Goal: Task Accomplishment & Management: Complete application form

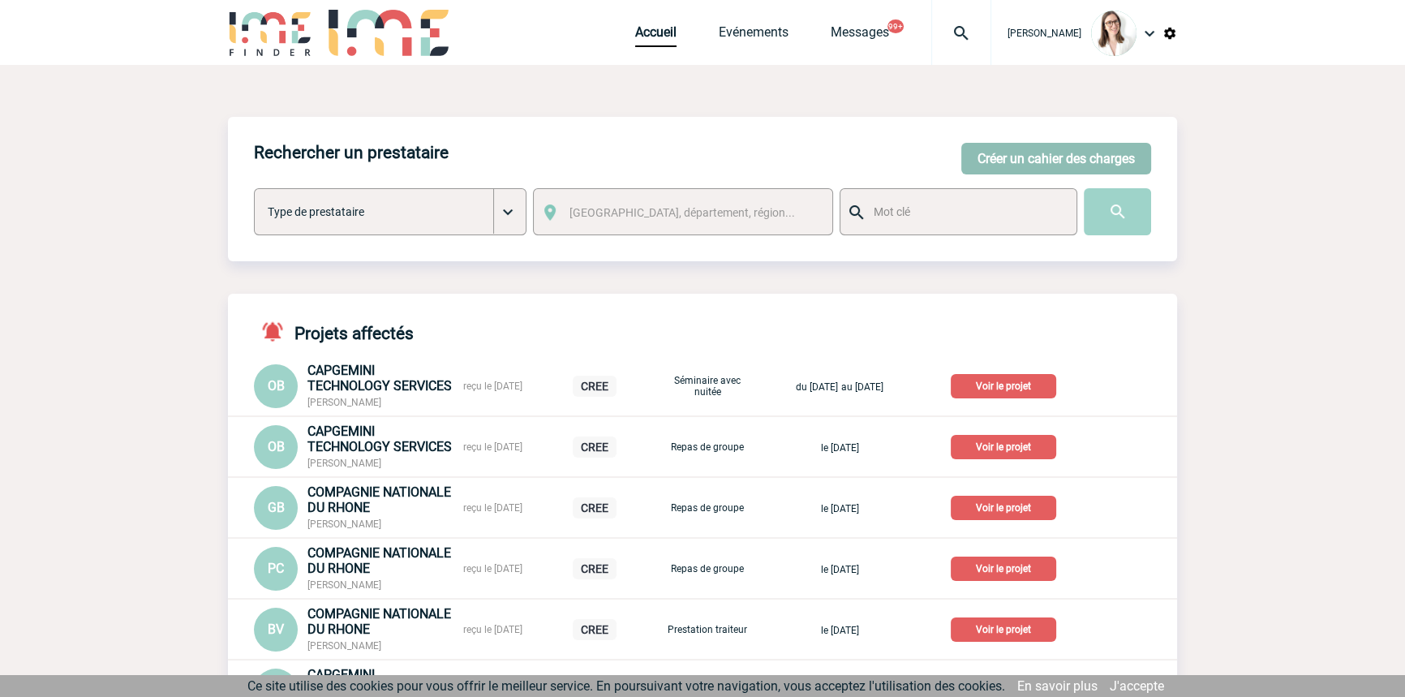
click at [1016, 161] on button "Créer un cahier des charges" at bounding box center [1057, 159] width 190 height 32
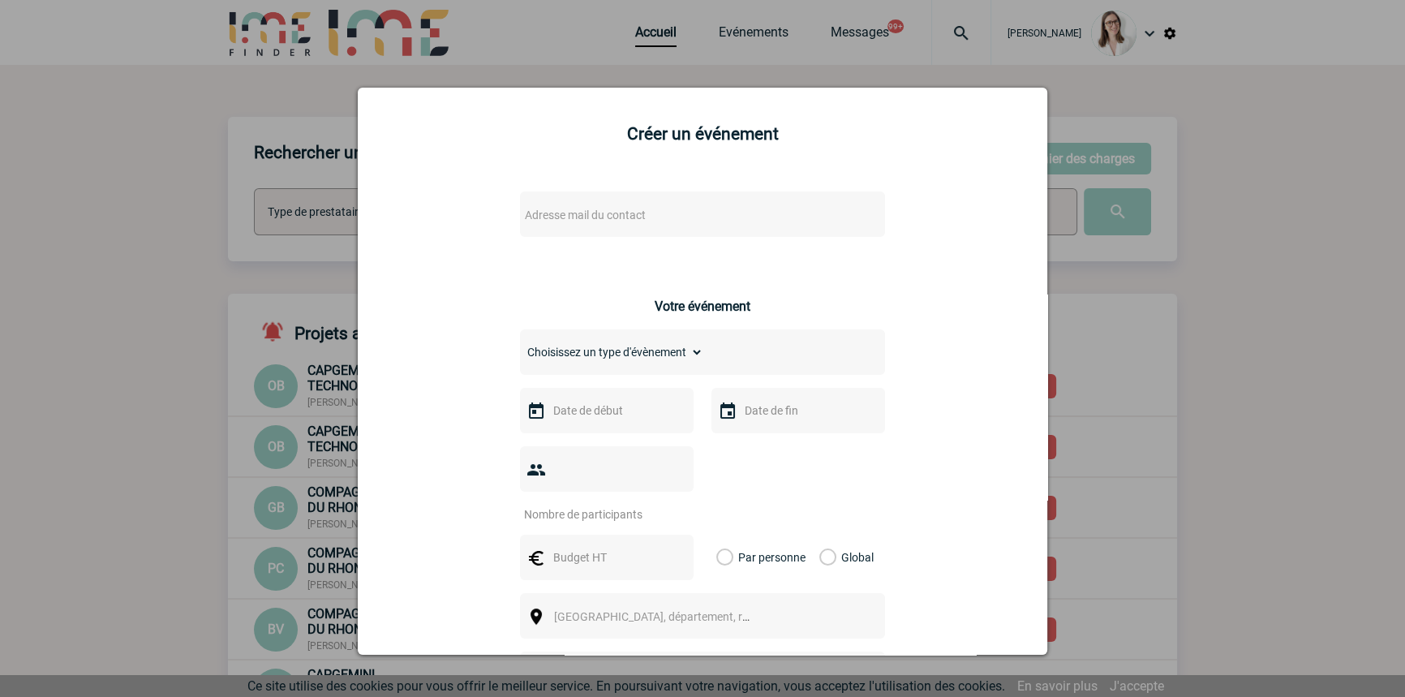
click at [557, 222] on span "Adresse mail du contact" at bounding box center [585, 215] width 121 height 13
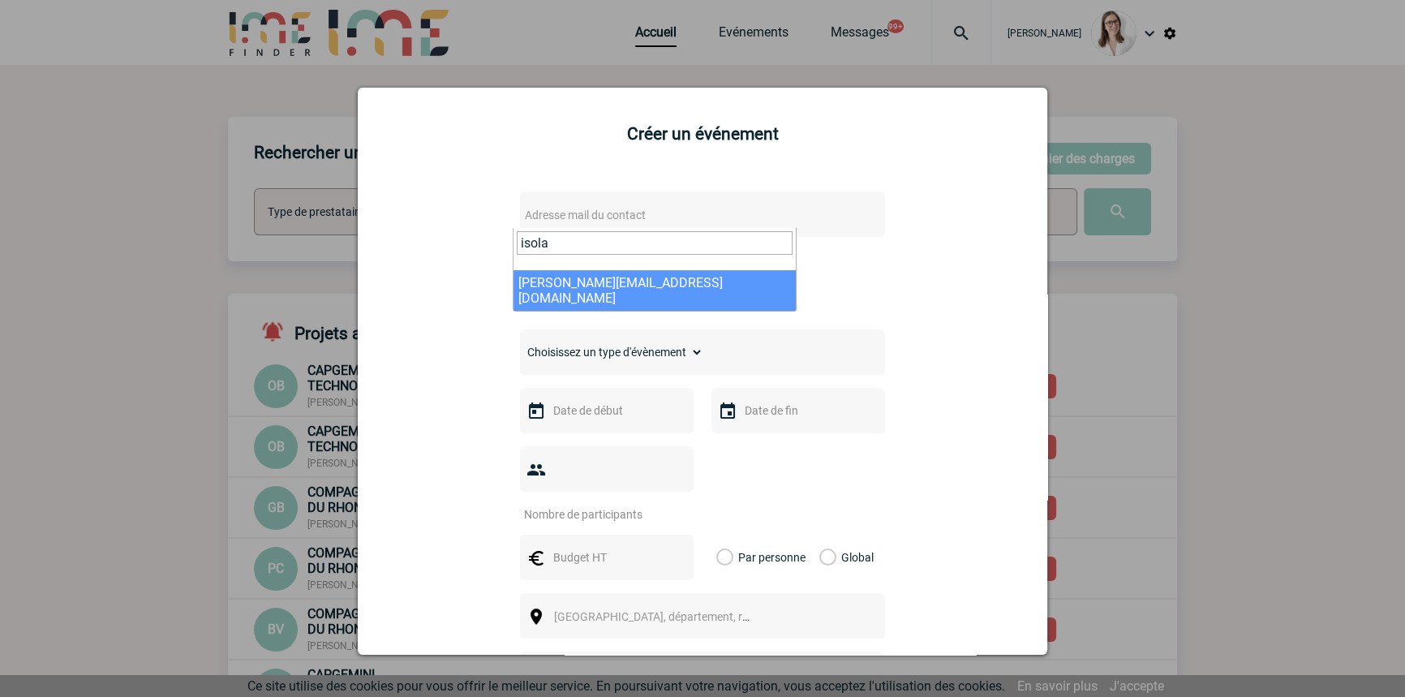
type input "isola"
select select "124836"
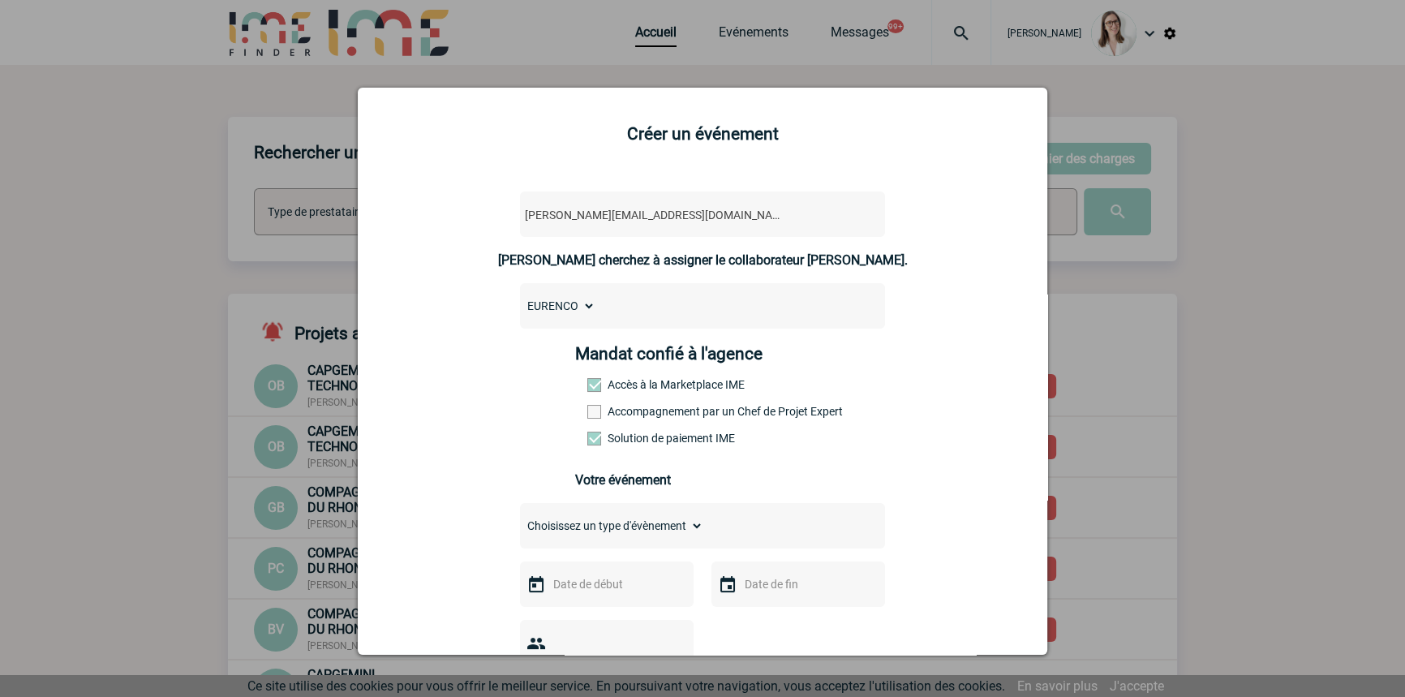
click at [635, 418] on label "Accompagnement par un Chef de Projet Expert" at bounding box center [622, 411] width 71 height 13
click at [0, 0] on input "Accompagnement par un Chef de Projet Expert" at bounding box center [0, 0] width 0 height 0
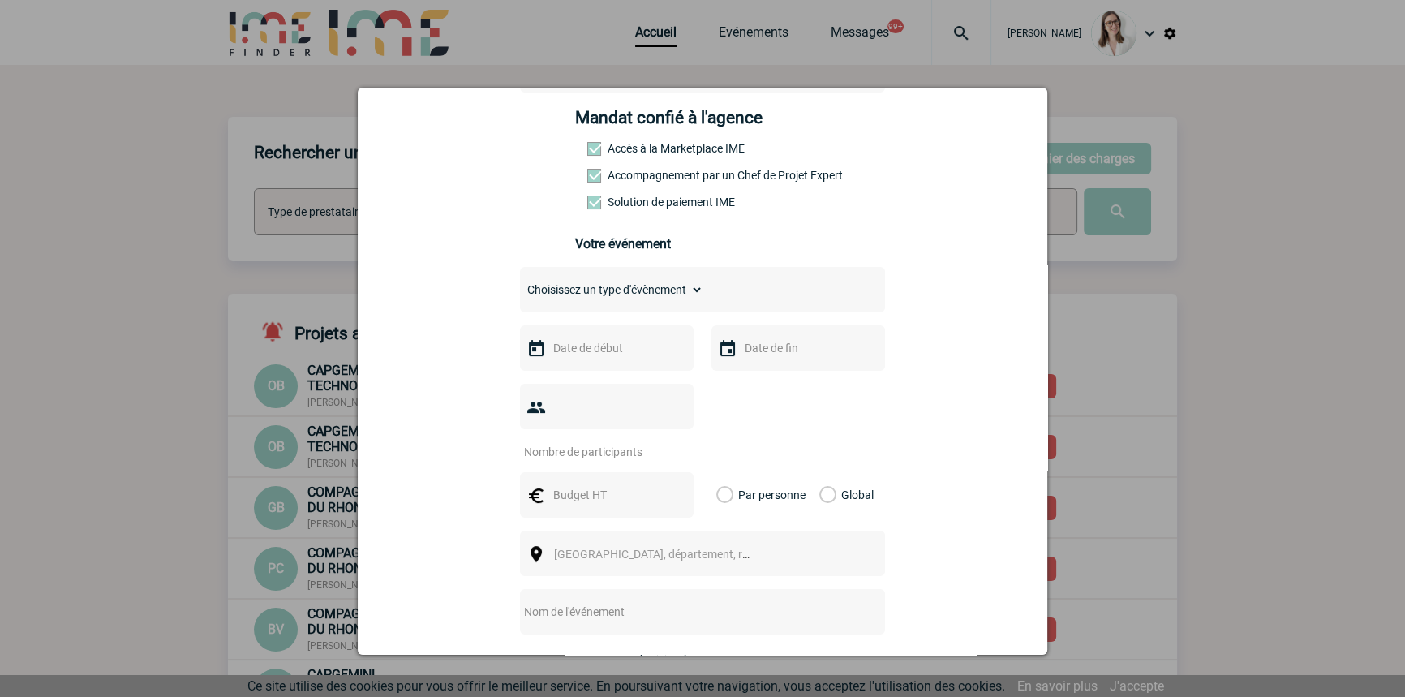
scroll to position [245, 0]
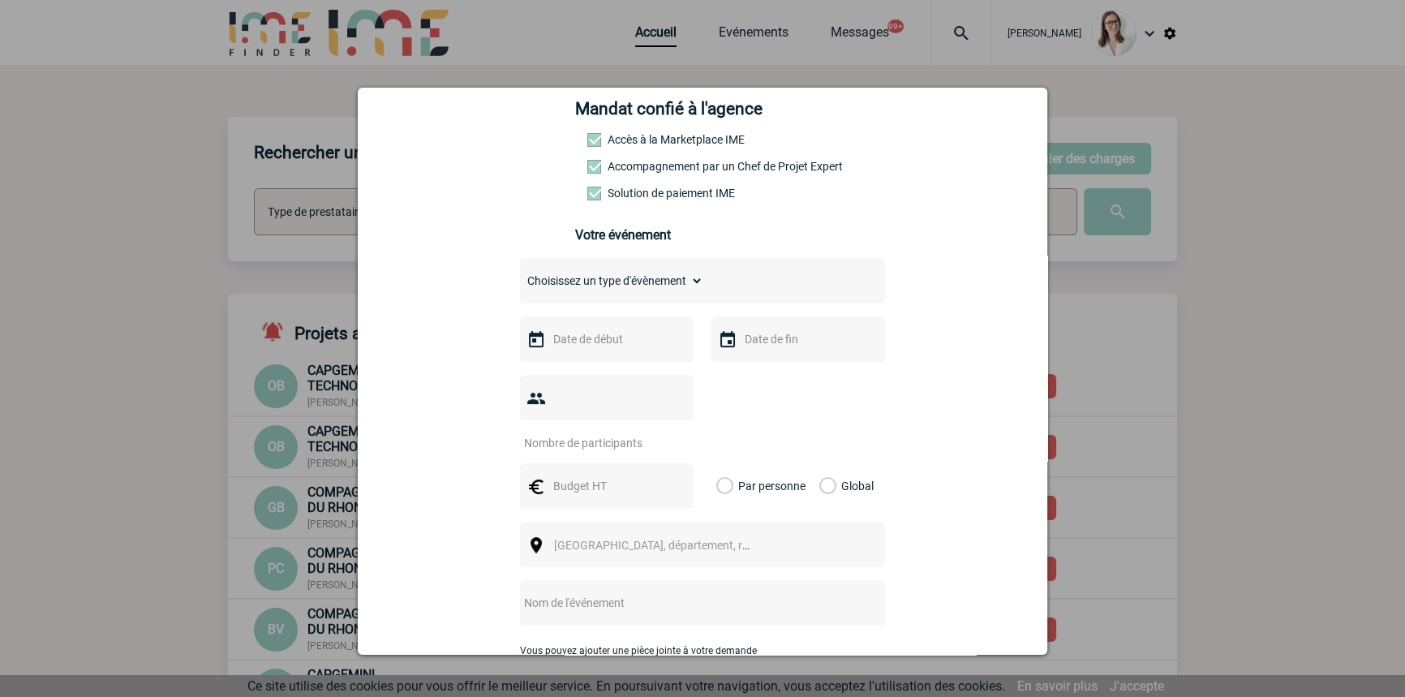
click at [615, 290] on select "Choisissez un type d'évènement Séminaire avec nuitée Séminaire sans nuitée Repa…" at bounding box center [611, 280] width 183 height 23
select select "4"
click at [520, 274] on select "Choisissez un type d'évènement Séminaire avec nuitée Séminaire sans nuitée Repa…" at bounding box center [611, 280] width 183 height 23
click at [590, 337] on input "text" at bounding box center [605, 339] width 112 height 21
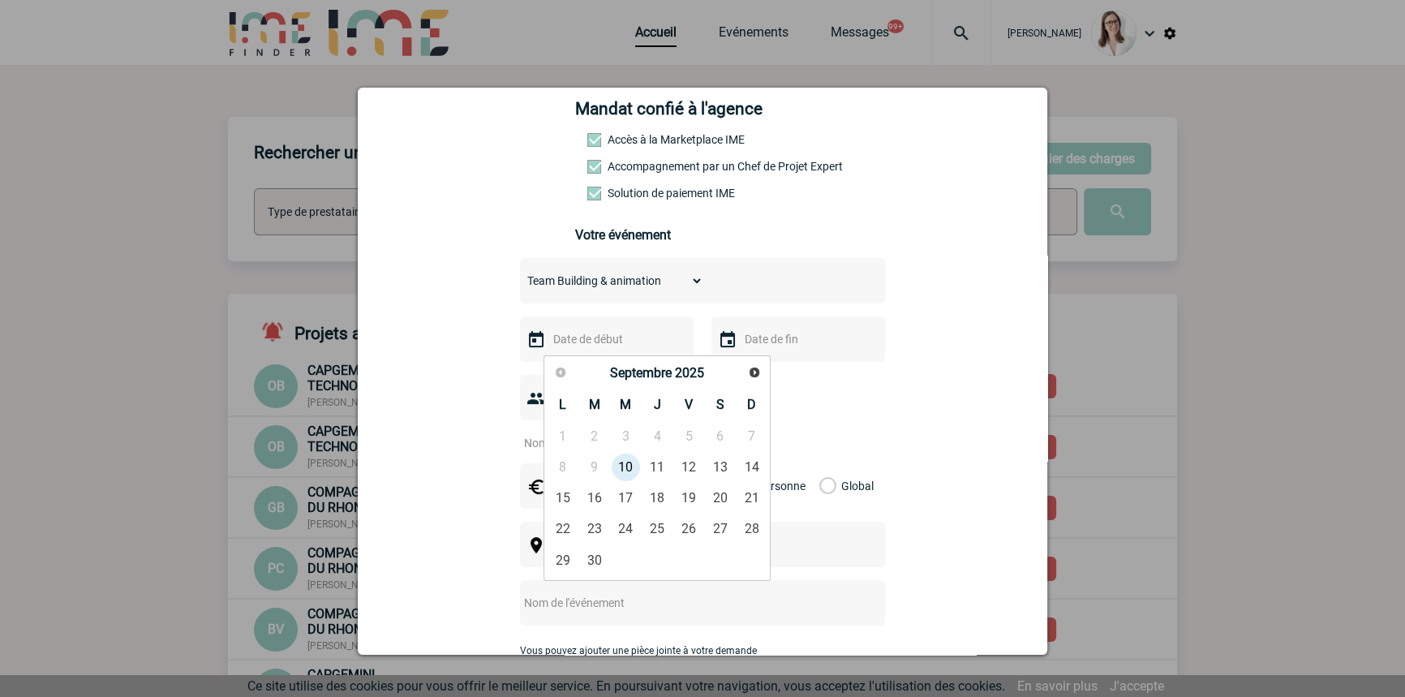
click at [765, 370] on link "Suivant" at bounding box center [754, 372] width 24 height 24
click at [765, 369] on link "Suivant" at bounding box center [754, 371] width 25 height 25
click at [630, 463] on link "5" at bounding box center [626, 467] width 30 height 29
type input "[DATE]"
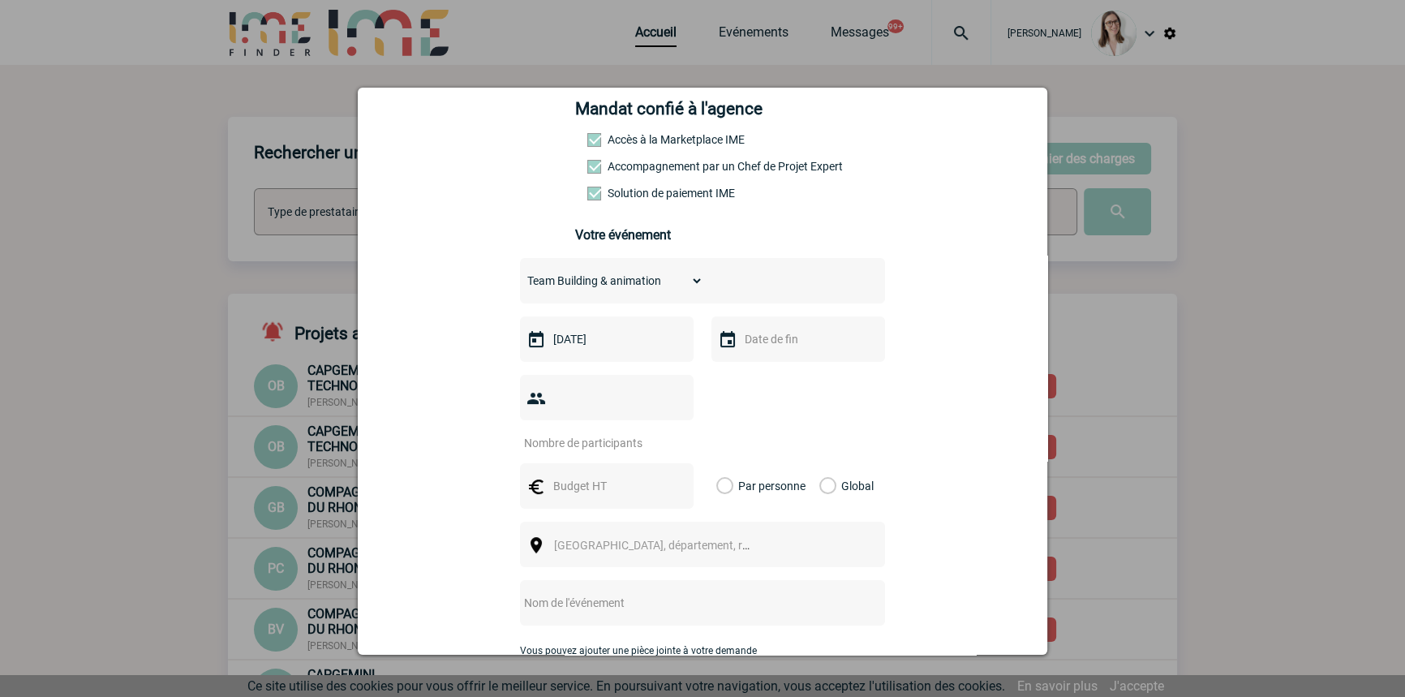
click at [784, 343] on input "text" at bounding box center [797, 339] width 112 height 21
click at [819, 462] on link "5" at bounding box center [817, 467] width 30 height 29
type input "[DATE]"
click at [622, 432] on input "number" at bounding box center [596, 442] width 153 height 21
type input "23"
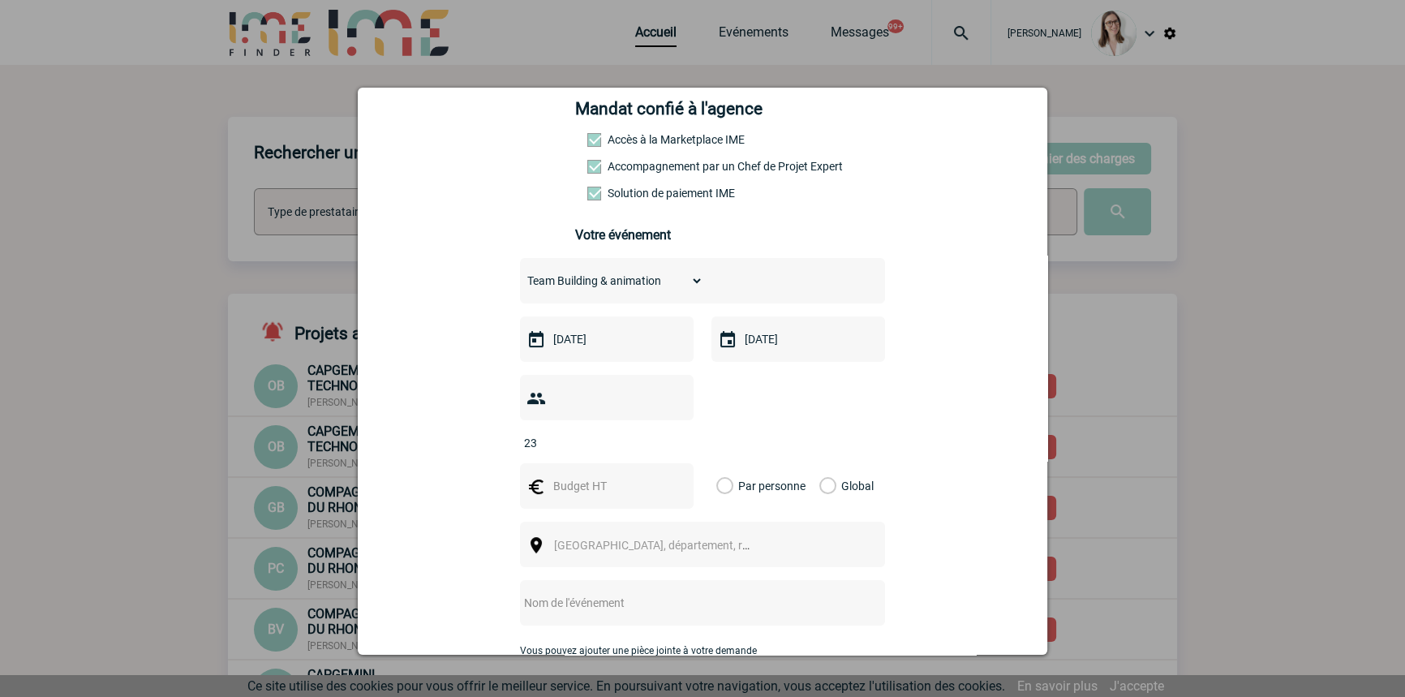
click at [628, 475] on input "text" at bounding box center [605, 485] width 112 height 21
type input "3000"
click at [820, 463] on label "Global" at bounding box center [825, 485] width 11 height 45
click at [0, 0] on input "Global" at bounding box center [0, 0] width 0 height 0
click at [602, 539] on span "[GEOGRAPHIC_DATA], département, région..." at bounding box center [667, 545] width 226 height 13
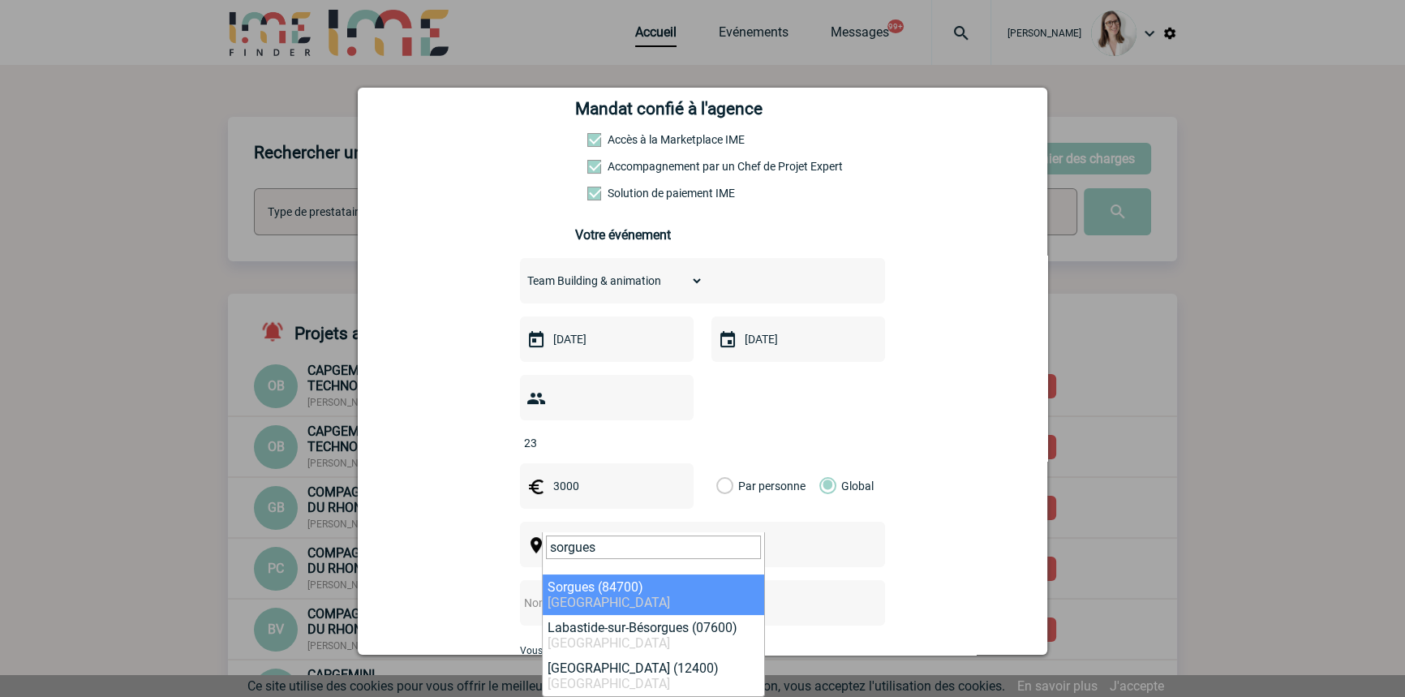
type input "sorgues"
select select "7626"
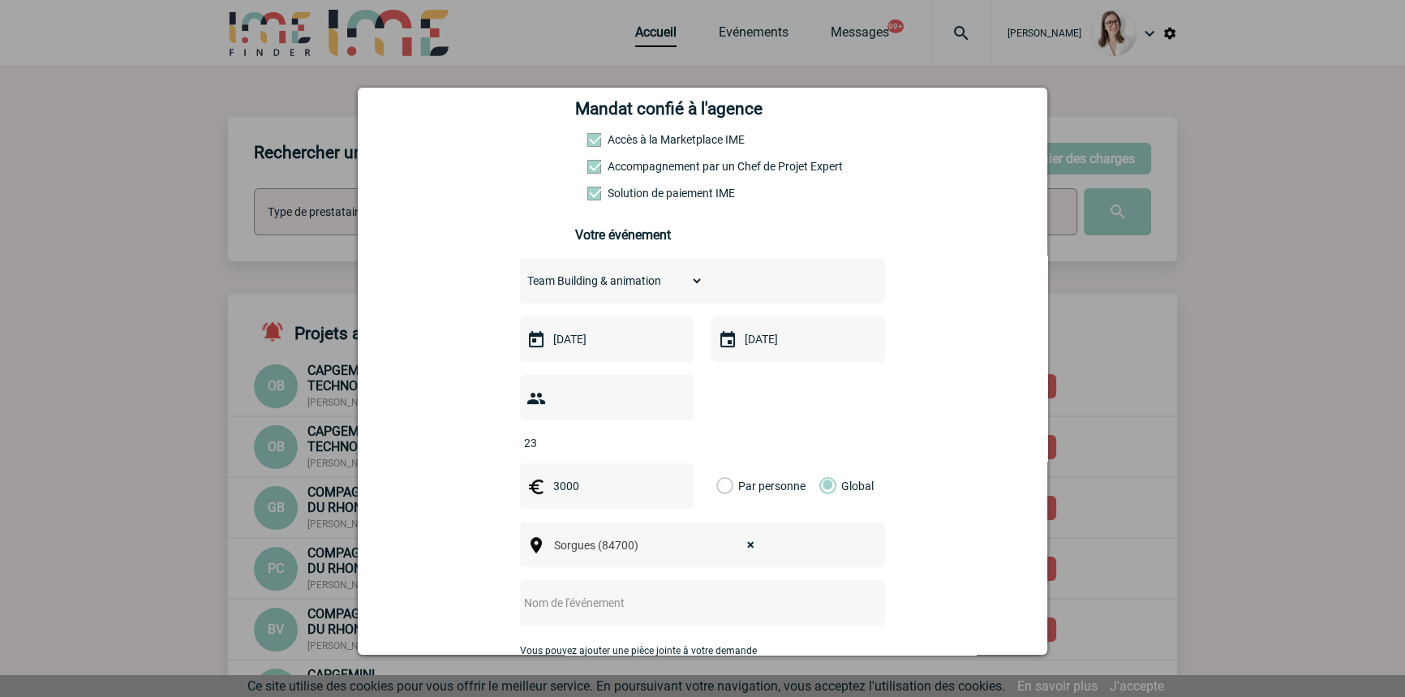
click at [616, 592] on input "text" at bounding box center [681, 602] width 322 height 21
click at [549, 592] on input "text" at bounding box center [681, 602] width 322 height 21
paste input "• Séminaire Service Achats EURENCO"
drag, startPoint x: 541, startPoint y: 576, endPoint x: 453, endPoint y: 563, distance: 89.4
click at [454, 563] on div "[PERSON_NAME][EMAIL_ADDRESS][DOMAIN_NAME] [DOMAIN_NAME][EMAIL_ADDRESS][DOMAIN_N…" at bounding box center [702, 436] width 649 height 1011
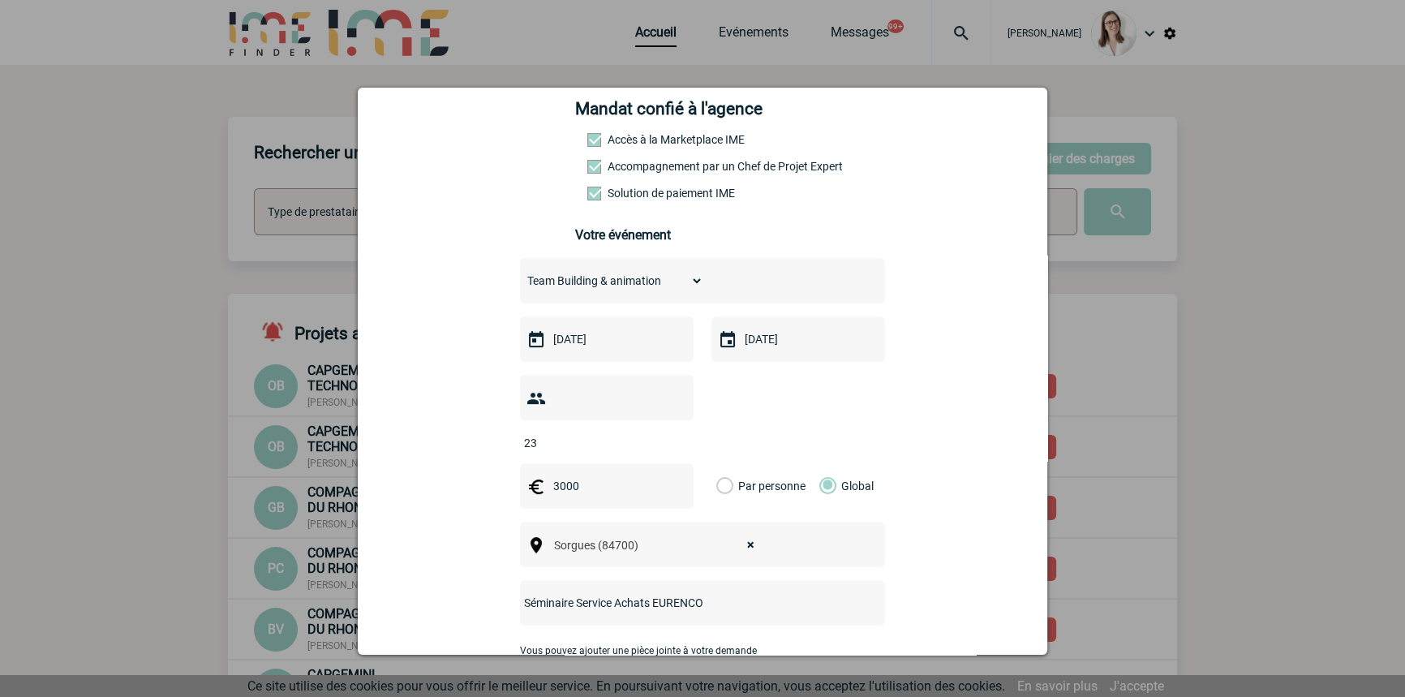
drag, startPoint x: 695, startPoint y: 573, endPoint x: 650, endPoint y: 565, distance: 46.2
click at [650, 580] on div "Séminaire Service Achats EURENCO" at bounding box center [702, 602] width 365 height 45
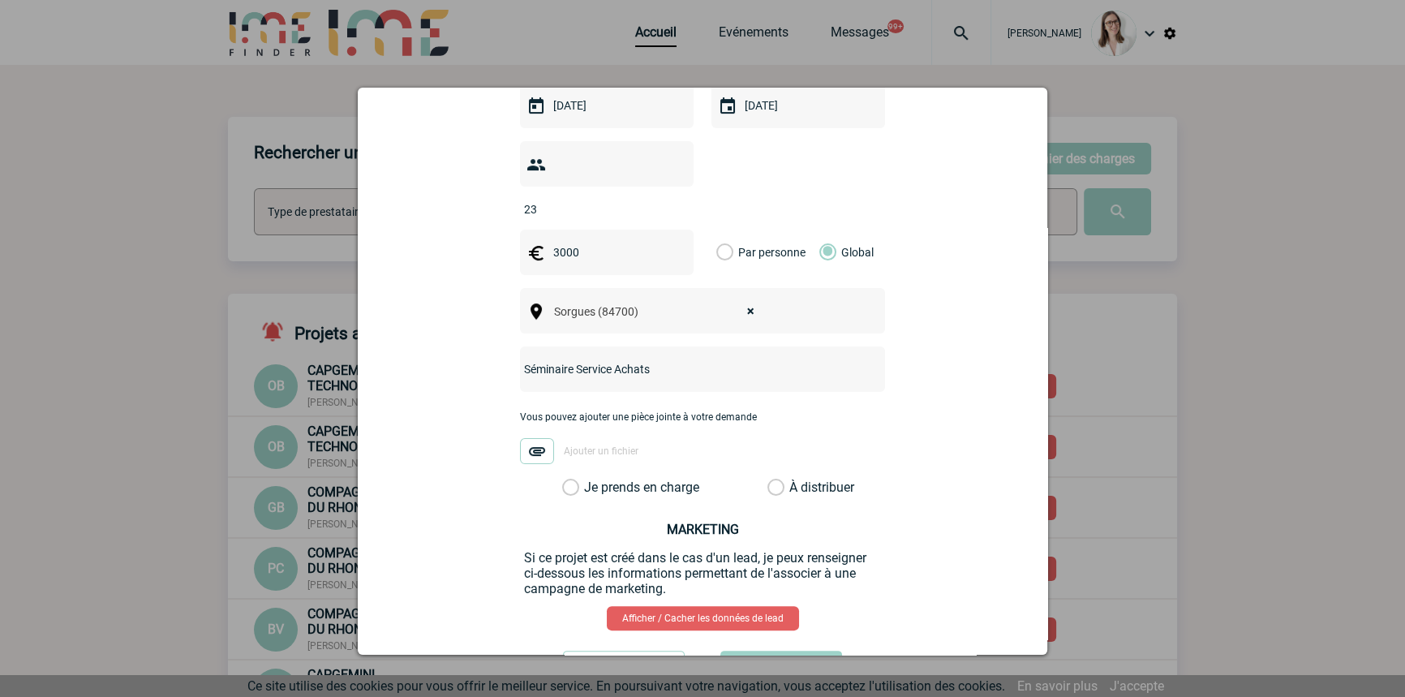
scroll to position [492, 0]
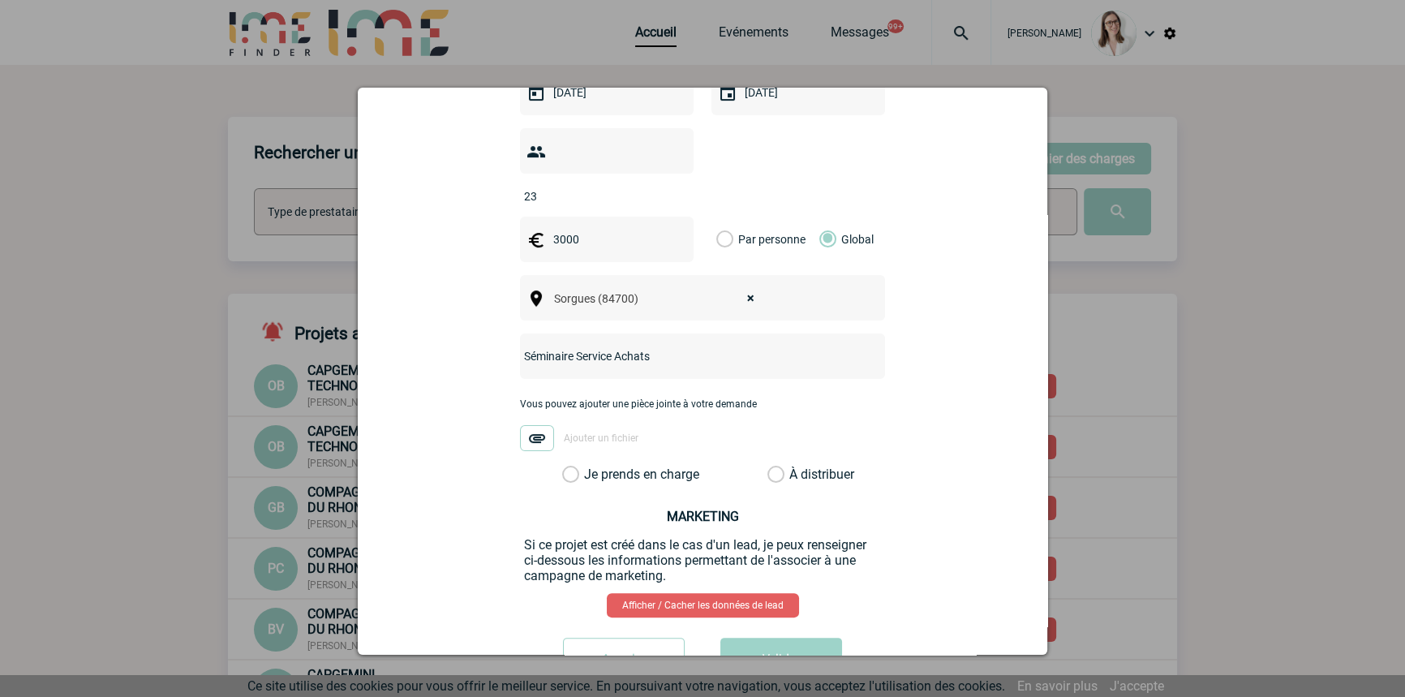
type input "Séminaire Service Achats"
click at [665, 467] on div "Je prends en charge" at bounding box center [624, 475] width 137 height 16
click at [590, 467] on label "Je prends en charge" at bounding box center [576, 475] width 28 height 16
click at [0, 0] on input "Je prends en charge" at bounding box center [0, 0] width 0 height 0
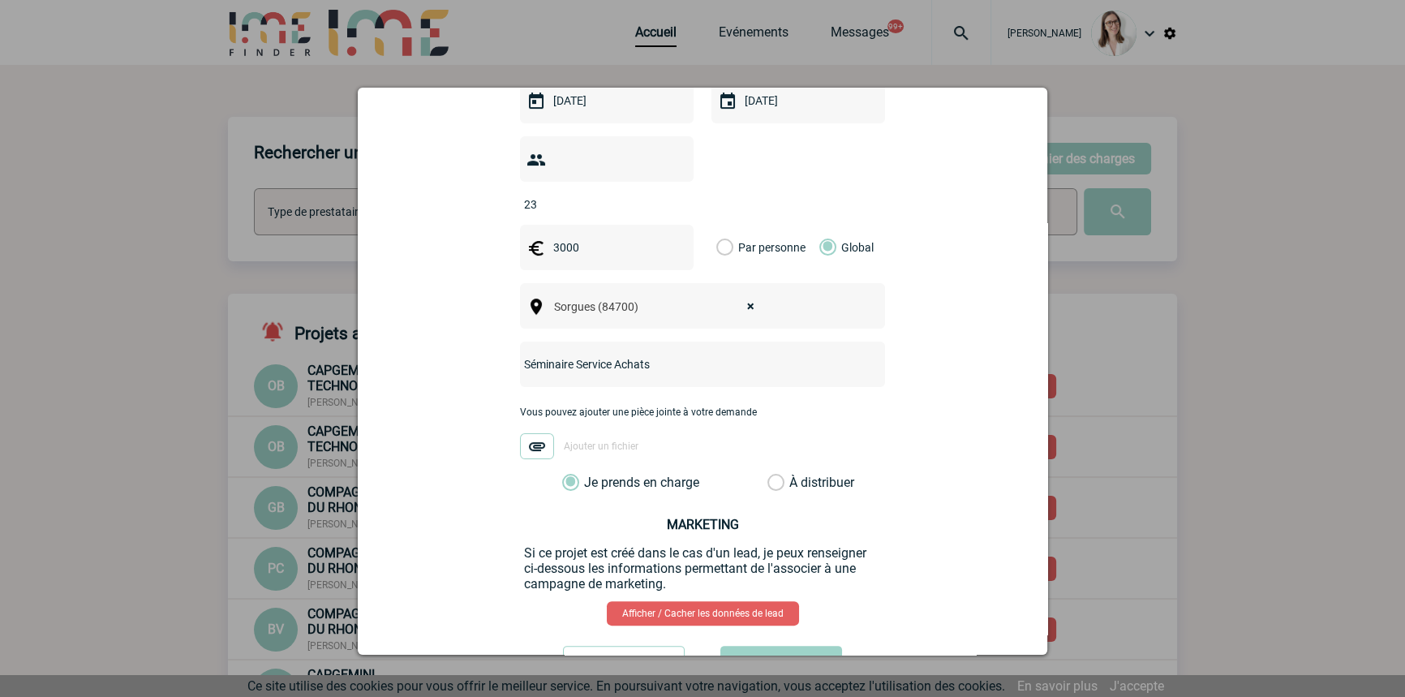
scroll to position [532, 0]
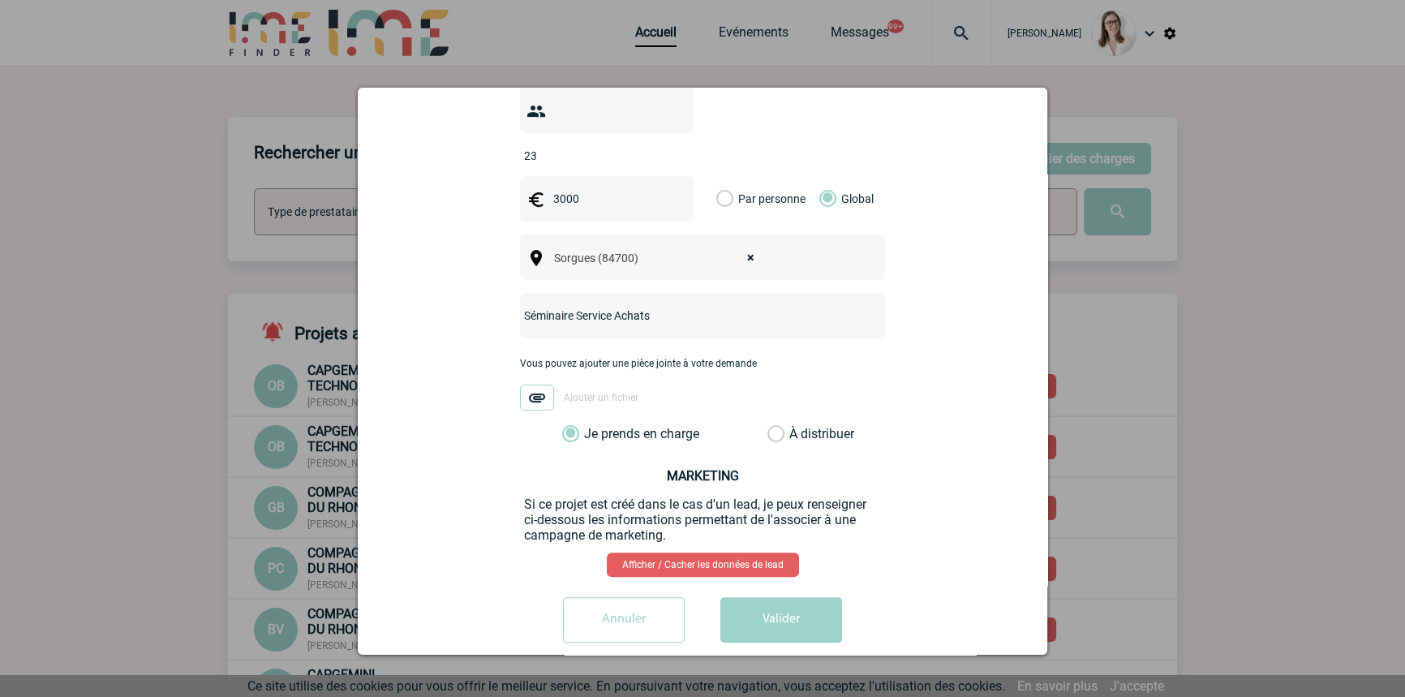
click at [777, 602] on button "Valider" at bounding box center [782, 619] width 122 height 45
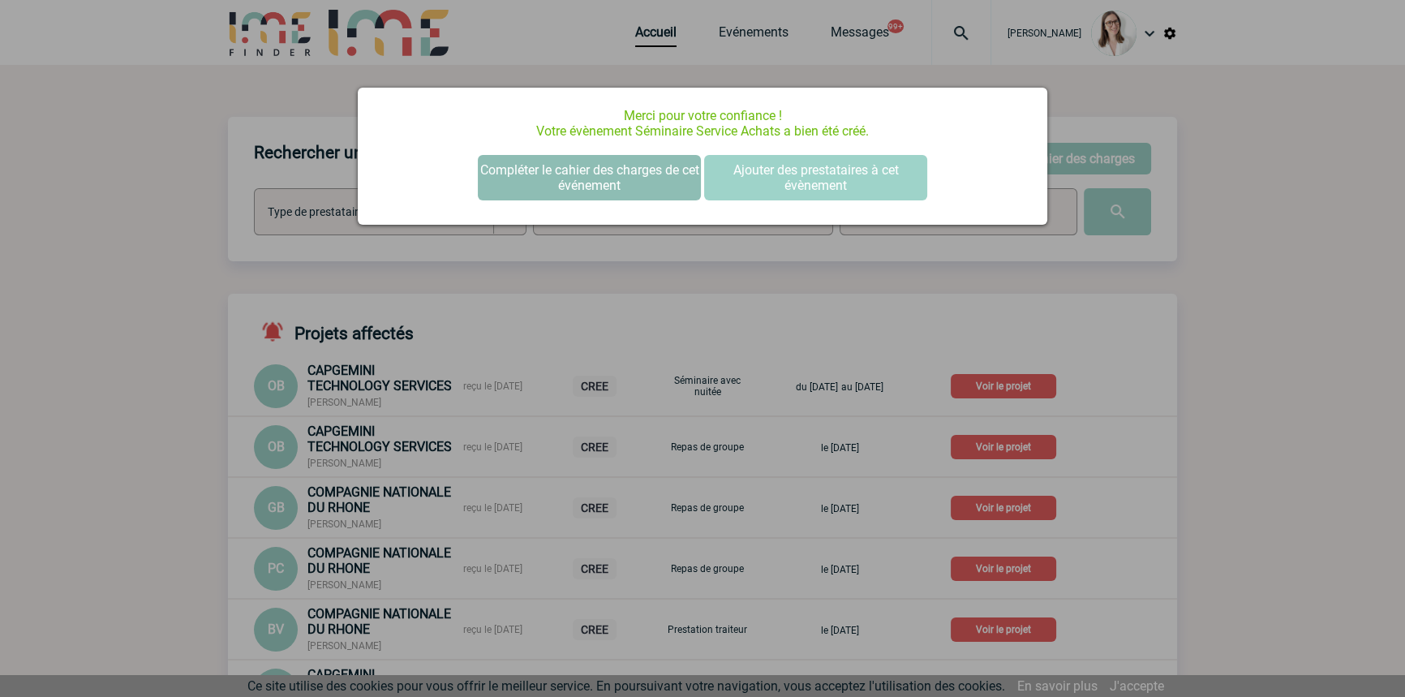
click at [626, 155] on button "Compléter le cahier des charges de cet événement" at bounding box center [589, 177] width 223 height 45
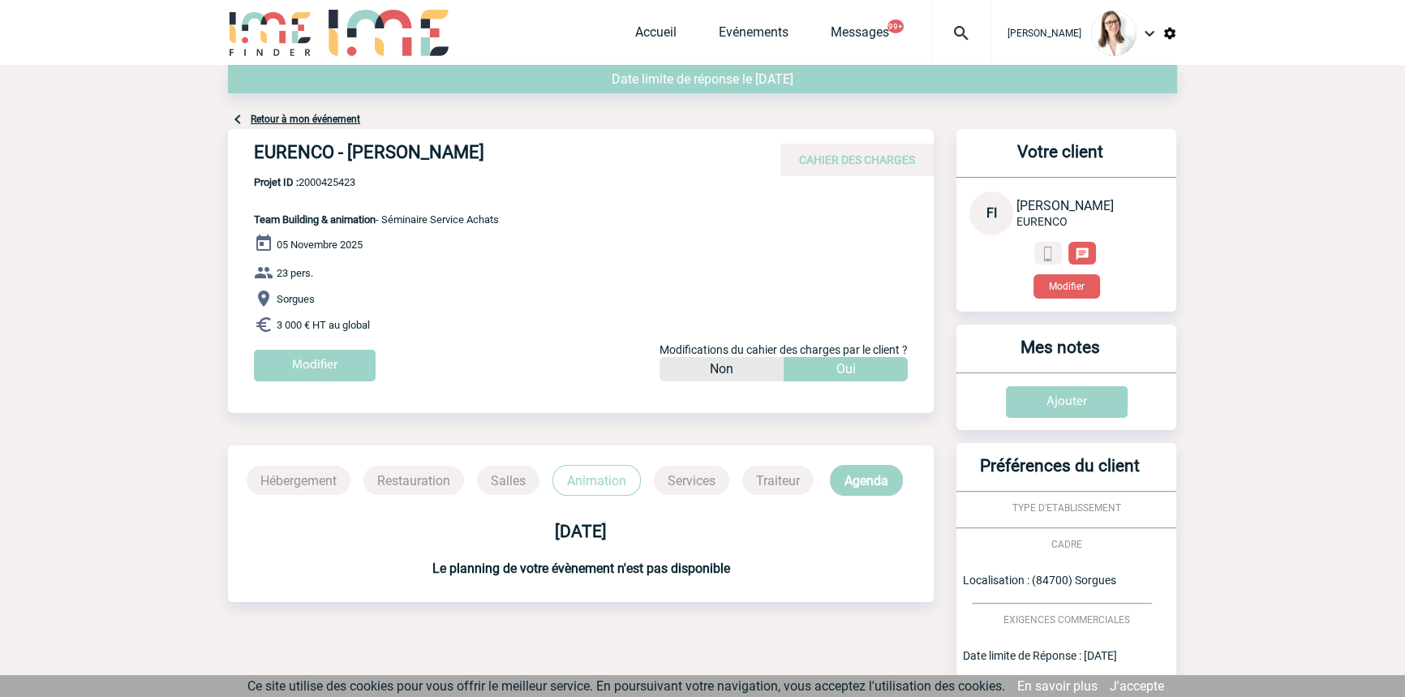
click at [339, 183] on span "Projet ID : 2000425423" at bounding box center [376, 182] width 245 height 12
copy span "2000425423"
